Goal: Task Accomplishment & Management: Use online tool/utility

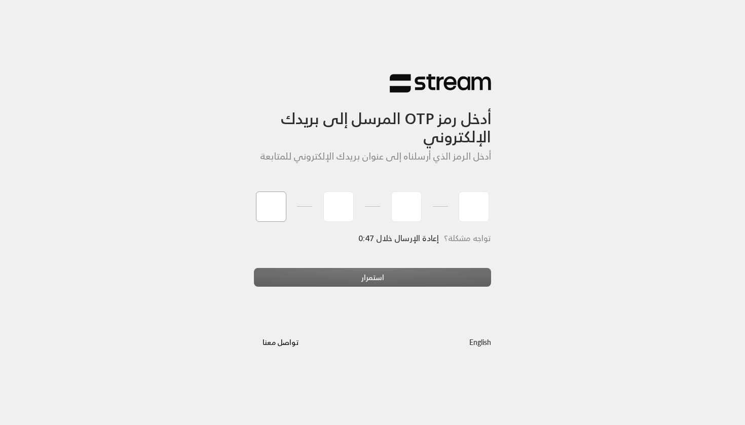
type input "3"
type input "2"
type input "1"
type input "9"
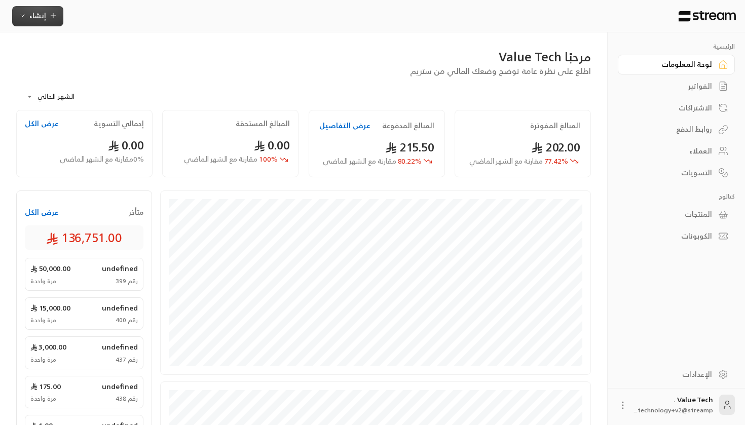
click at [58, 21] on button "إنشاء" at bounding box center [37, 16] width 51 height 20
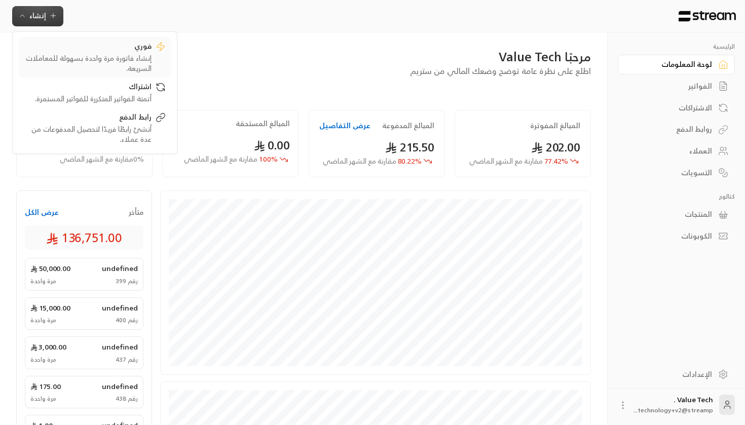
click at [103, 59] on div "إنشاء فاتورة مرة واحدة بسهولة للمعاملات السريعة." at bounding box center [88, 63] width 128 height 20
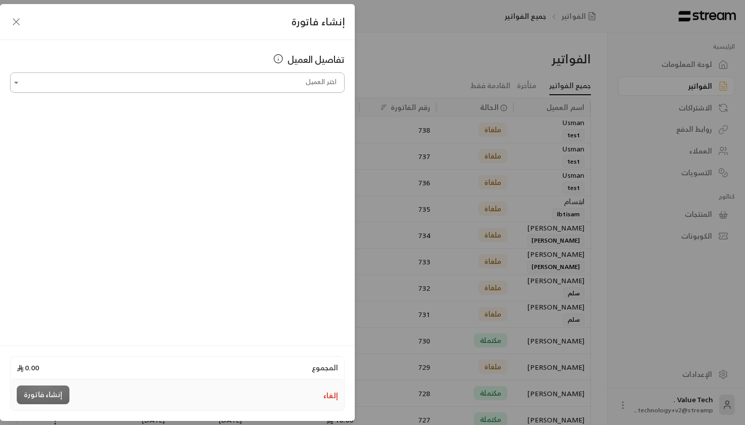
click at [256, 84] on input "اختر العميل" at bounding box center [177, 83] width 334 height 18
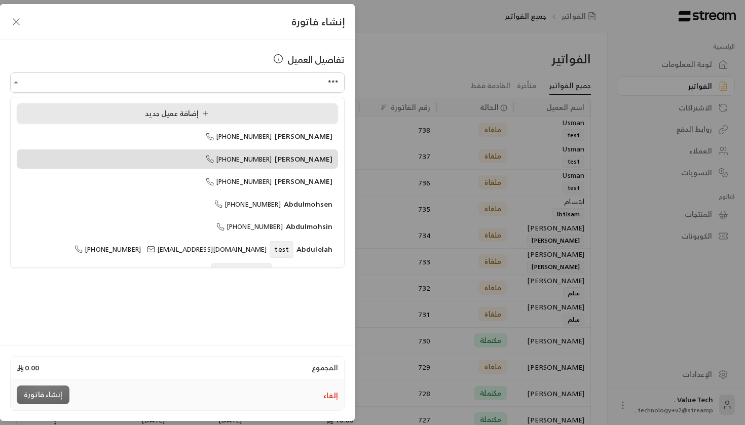
type input "**********"
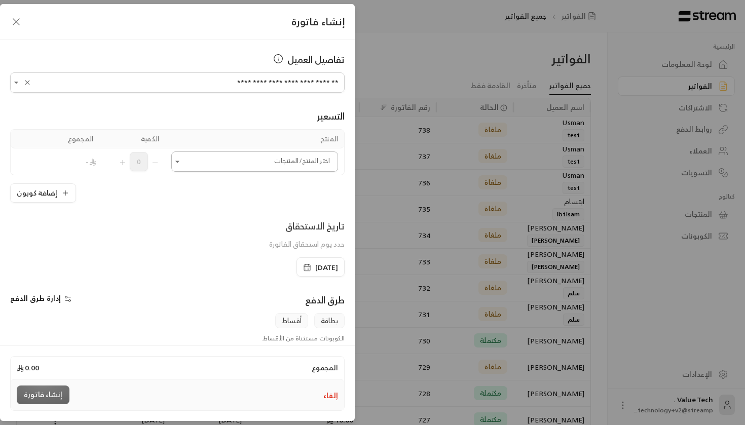
click at [307, 161] on input "اختر العميل" at bounding box center [254, 162] width 167 height 18
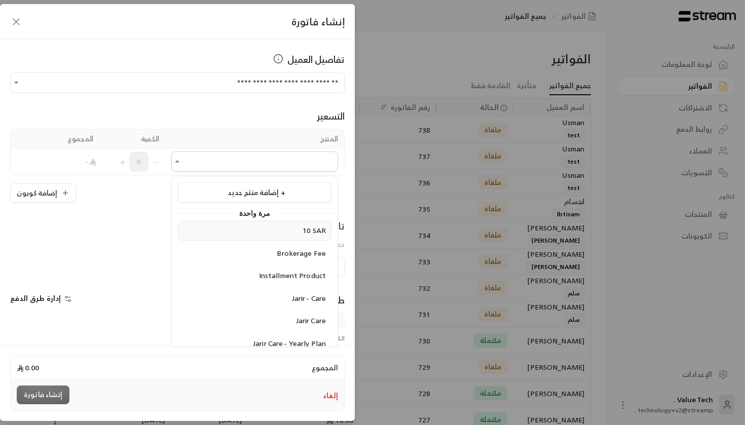
click at [294, 229] on div "10 SAR" at bounding box center [254, 230] width 142 height 11
type input "******"
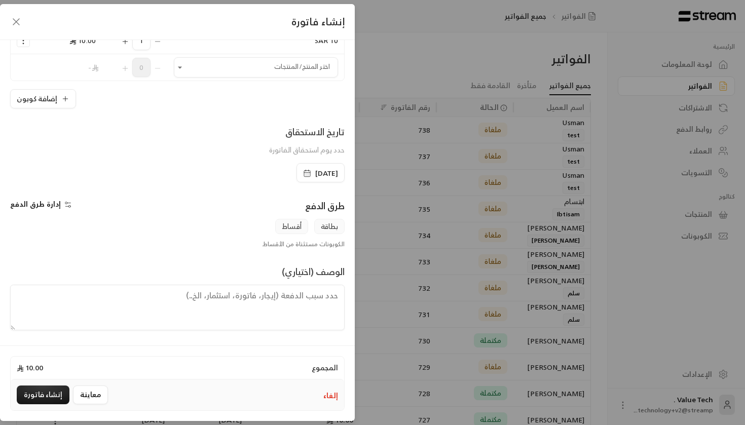
scroll to position [121, 0]
click at [43, 389] on button "إنشاء فاتورة" at bounding box center [43, 395] width 53 height 19
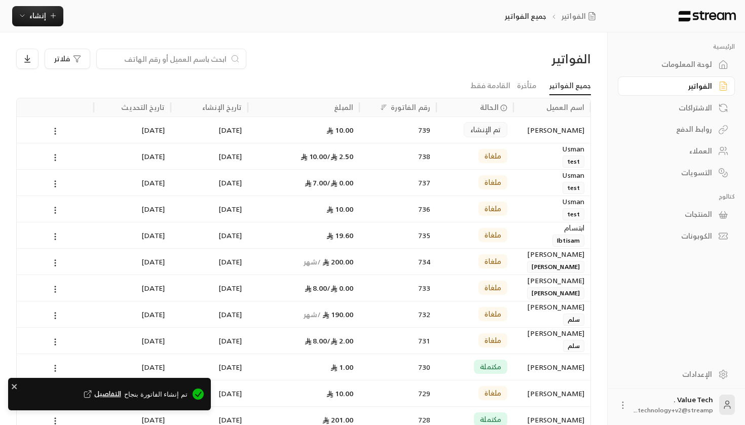
click at [488, 131] on span "تم الإنشاء" at bounding box center [485, 130] width 30 height 10
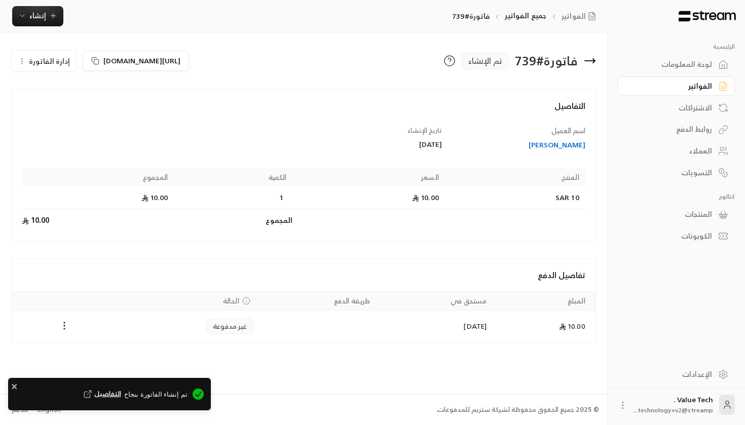
click at [224, 323] on span "غير مدفوعة" at bounding box center [230, 326] width 34 height 10
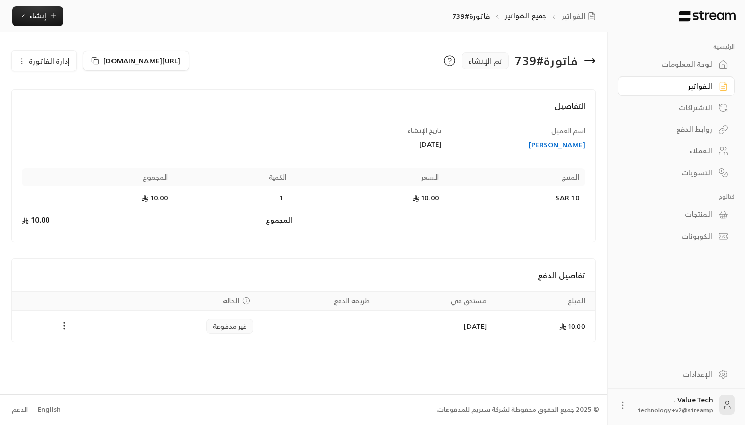
click at [70, 325] on button "Payments" at bounding box center [64, 326] width 12 height 12
click at [117, 348] on li "تغيير الحالة الى مدفوعة" at bounding box center [102, 352] width 78 height 18
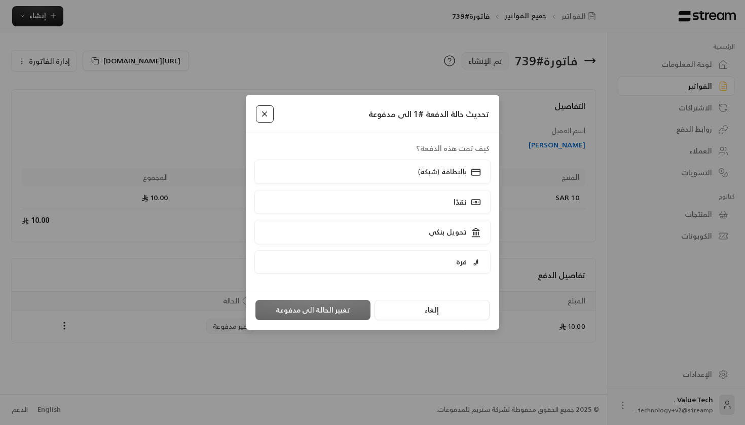
click at [265, 112] on button "Close" at bounding box center [265, 114] width 18 height 18
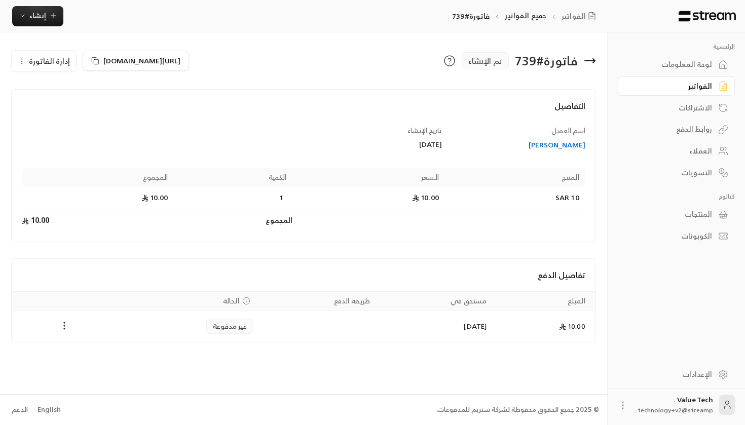
click at [556, 324] on td "10.00" at bounding box center [543, 326] width 102 height 31
click at [443, 57] on icon at bounding box center [449, 61] width 12 height 12
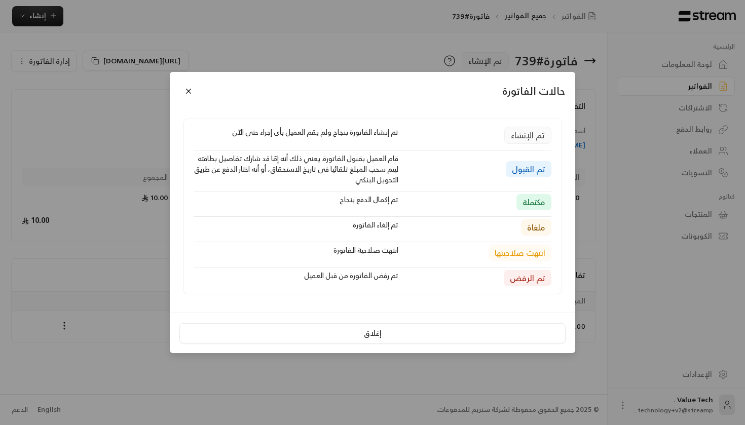
click at [109, 164] on div "حالات الفاتورة تم الإنشاء تم إنشاء الفاتورة بنجاح ولم يقم العميل بأي إجراء حتى …" at bounding box center [372, 212] width 745 height 425
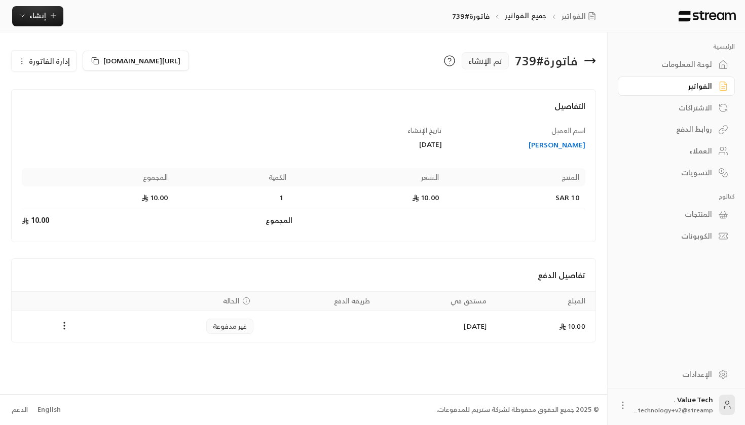
click at [40, 407] on div "English" at bounding box center [48, 410] width 23 height 10
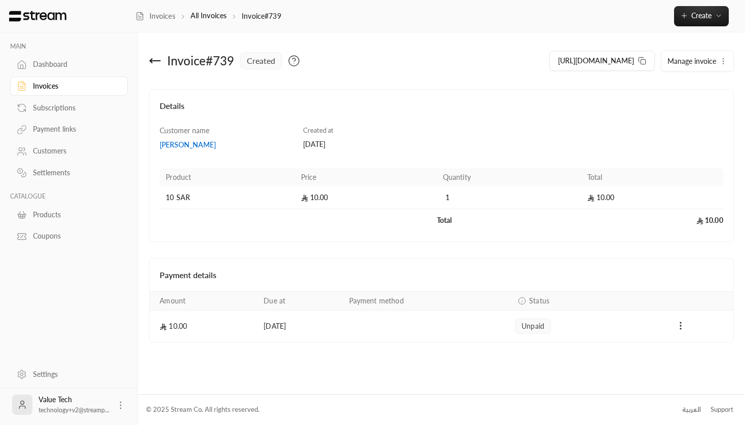
click at [675, 319] on td "Payments" at bounding box center [680, 326] width 105 height 31
click at [683, 325] on icon "Payments" at bounding box center [680, 326] width 10 height 10
click at [682, 327] on div at bounding box center [372, 212] width 745 height 425
click at [295, 59] on icon at bounding box center [294, 61] width 12 height 12
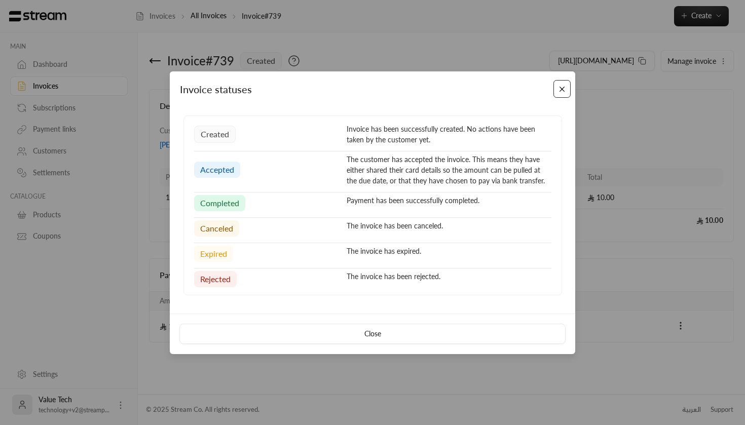
click at [564, 94] on button "Close" at bounding box center [562, 89] width 18 height 18
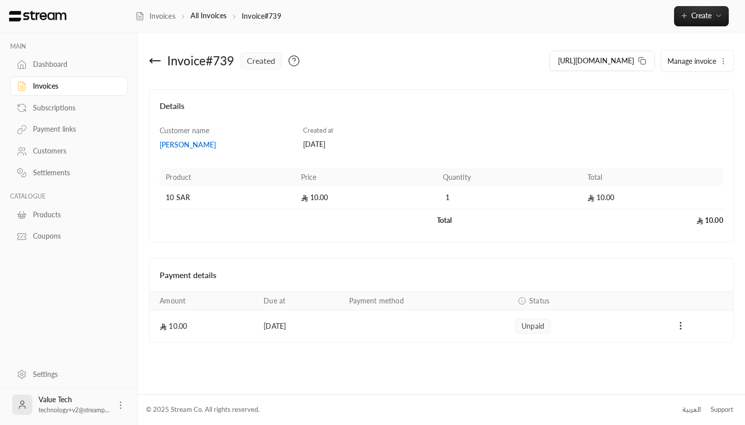
click at [164, 62] on div "Invoice # 739 created" at bounding box center [292, 61] width 297 height 24
click at [155, 61] on icon at bounding box center [155, 61] width 10 height 0
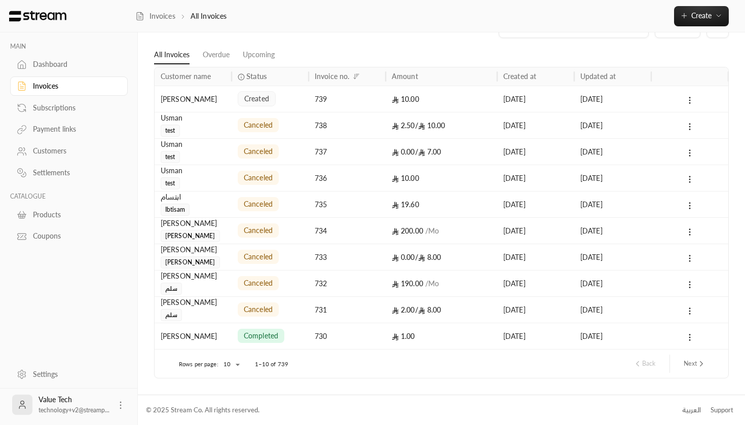
scroll to position [30, 0]
click at [237, 366] on body "MAIN Dashboard Invoices Subscriptions Payment links Customers Settlements CATAL…" at bounding box center [372, 182] width 745 height 425
click at [236, 402] on li "100" at bounding box center [230, 406] width 28 height 16
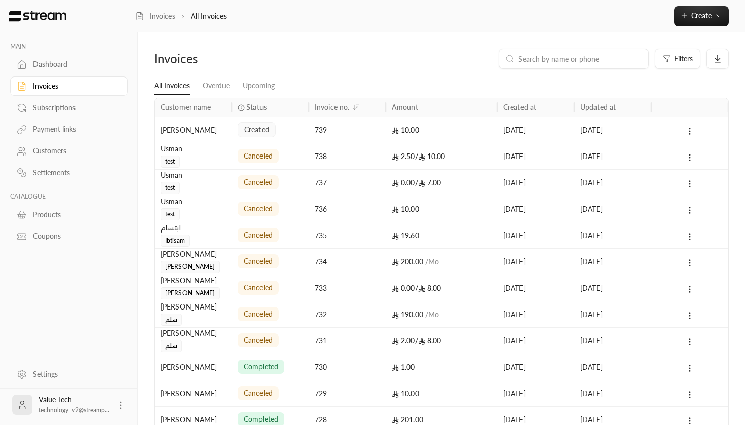
scroll to position [0, 0]
click at [242, 104] on icon at bounding box center [241, 107] width 7 height 7
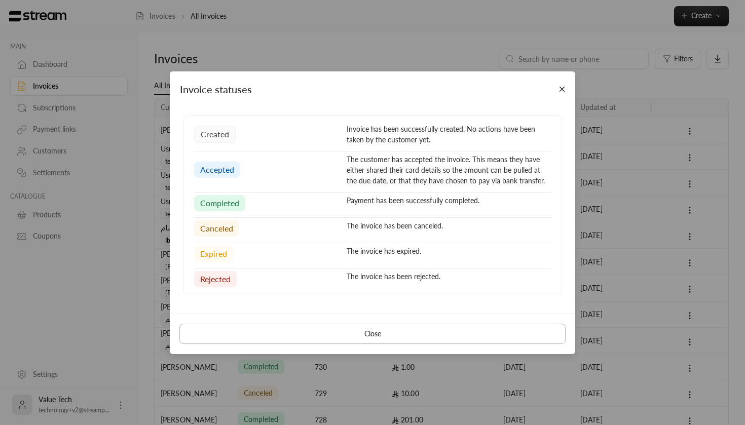
click at [293, 341] on button "Close" at bounding box center [372, 334] width 386 height 20
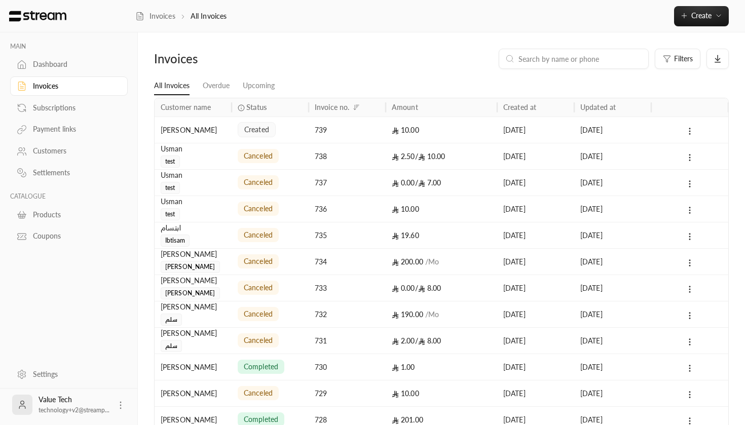
click at [274, 107] on icon "Sort" at bounding box center [274, 107] width 0 height 5
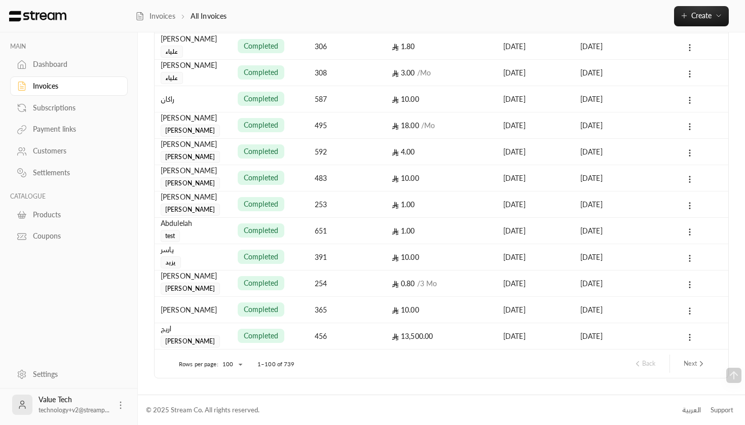
scroll to position [2402, 0]
click at [690, 368] on button "Next" at bounding box center [694, 364] width 30 height 17
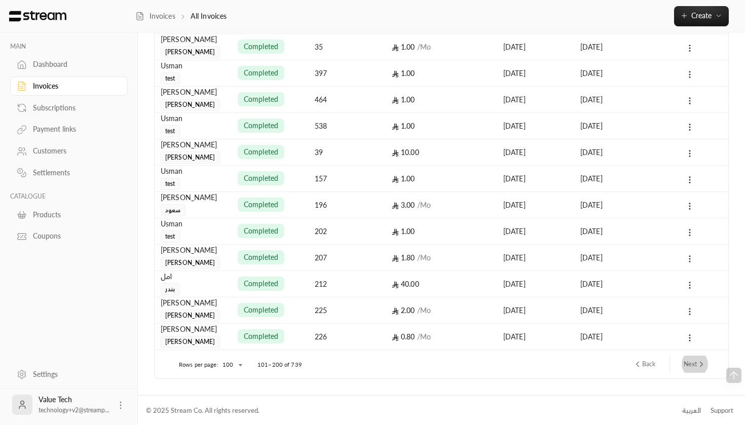
click at [701, 357] on button "Next" at bounding box center [694, 364] width 30 height 17
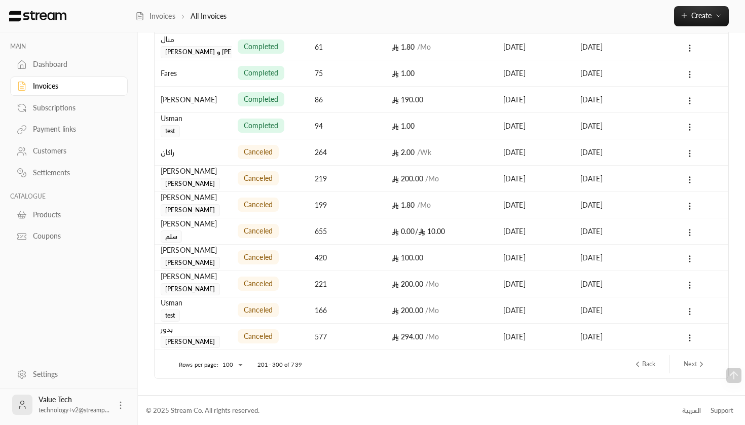
click at [693, 364] on button "Next" at bounding box center [694, 364] width 30 height 17
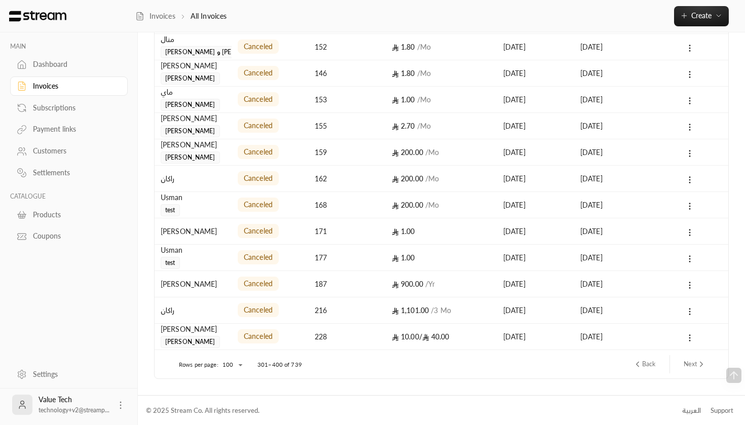
click at [693, 364] on button "Next" at bounding box center [694, 364] width 30 height 17
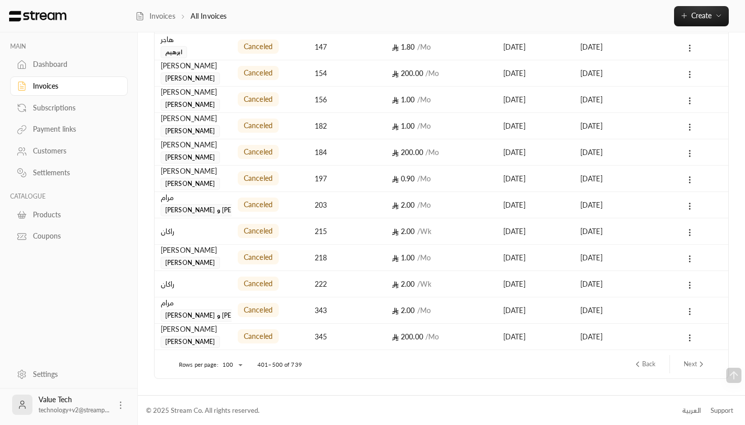
click at [700, 363] on icon "next page" at bounding box center [701, 364] width 9 height 9
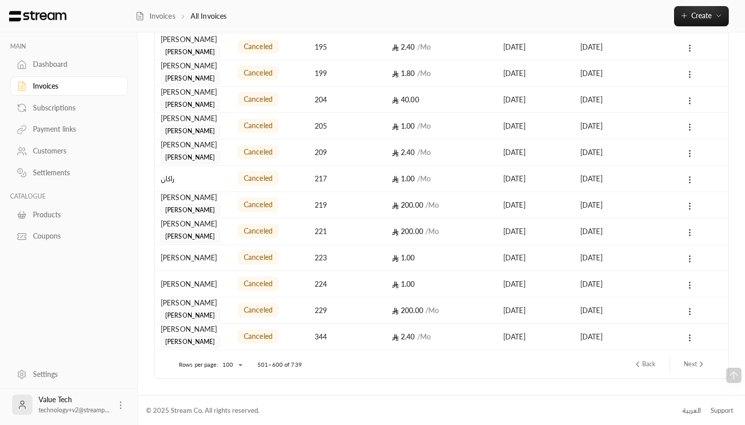
click at [704, 365] on icon "next page" at bounding box center [701, 364] width 9 height 9
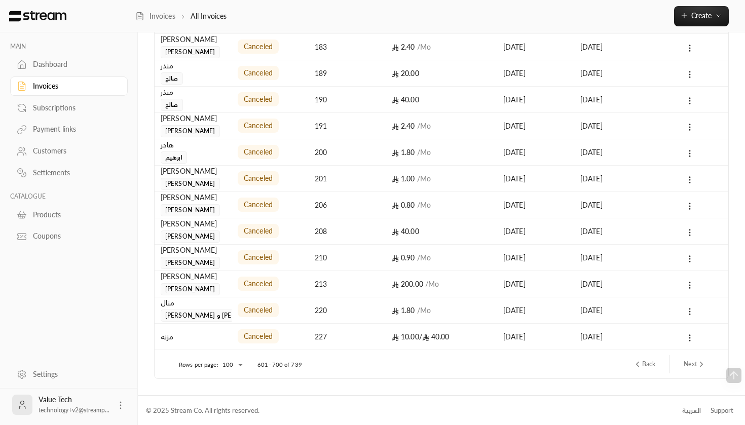
click at [697, 367] on icon "next page" at bounding box center [701, 364] width 9 height 9
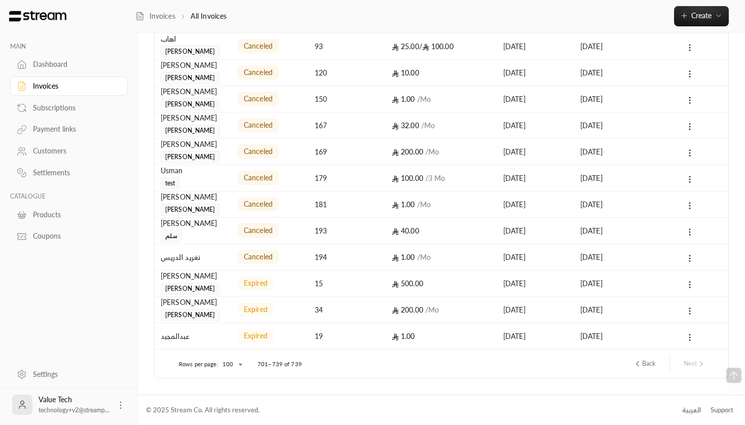
scroll to position [794, 0]
click at [699, 362] on div "Back Next" at bounding box center [669, 364] width 81 height 18
click at [651, 364] on button "Back" at bounding box center [644, 364] width 30 height 17
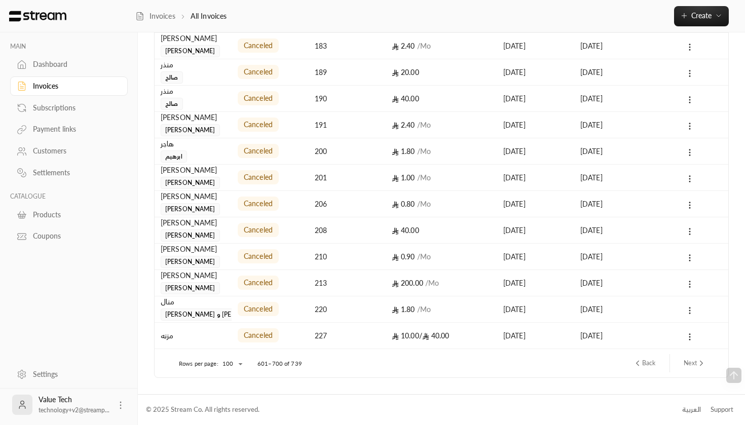
scroll to position [2402, 0]
click at [652, 360] on button "Back" at bounding box center [644, 364] width 30 height 17
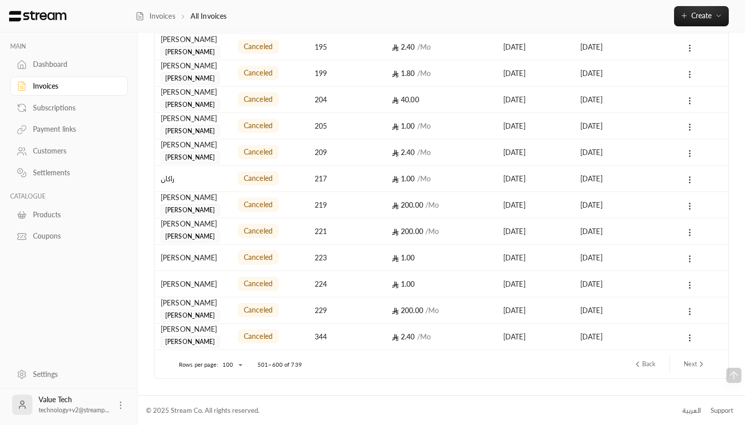
click at [651, 366] on button "Back" at bounding box center [644, 364] width 30 height 17
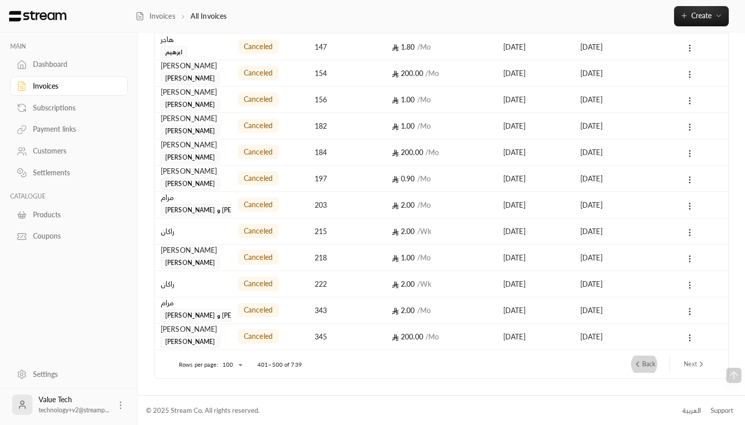
click at [640, 364] on icon "previous page" at bounding box center [637, 364] width 9 height 9
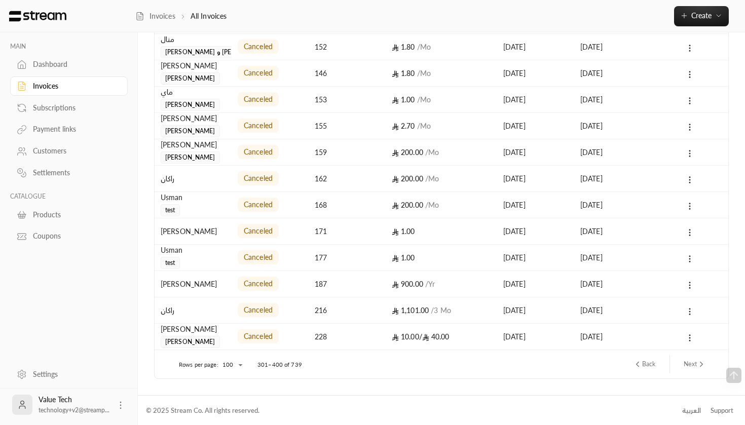
click at [654, 368] on button "Back" at bounding box center [644, 364] width 30 height 17
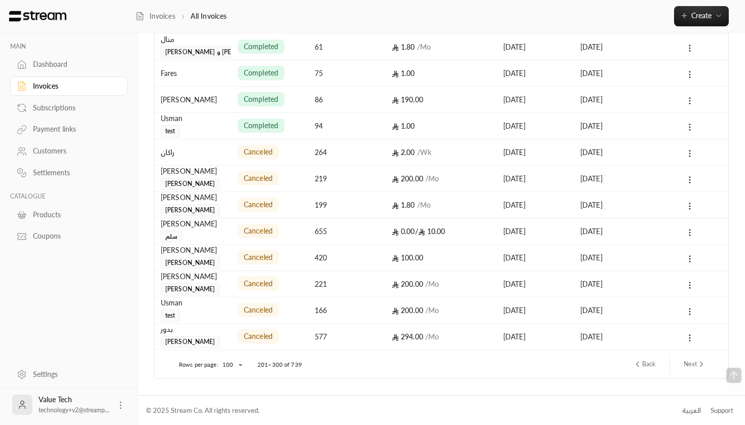
scroll to position [0, 0]
click at [662, 364] on div "Back Next" at bounding box center [669, 364] width 81 height 18
click at [652, 364] on button "Back" at bounding box center [644, 364] width 30 height 17
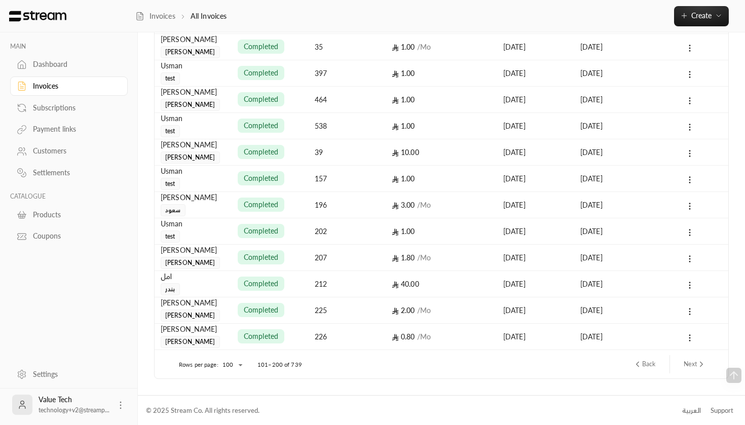
click at [646, 366] on button "Back" at bounding box center [644, 364] width 30 height 17
